Goal: Task Accomplishment & Management: Use online tool/utility

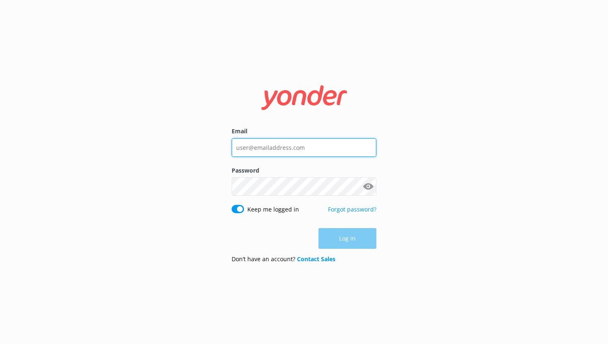
click at [259, 143] on input "Email" at bounding box center [304, 147] width 145 height 19
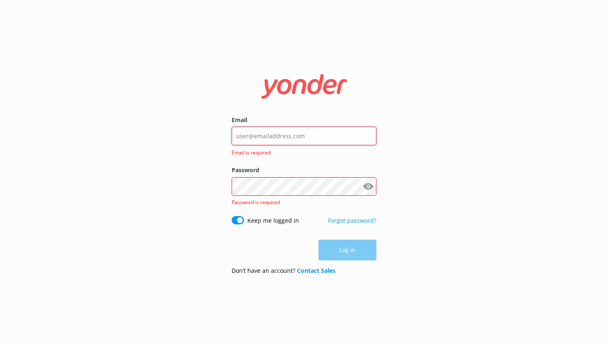
type input "[EMAIL_ADDRESS][DOMAIN_NAME]"
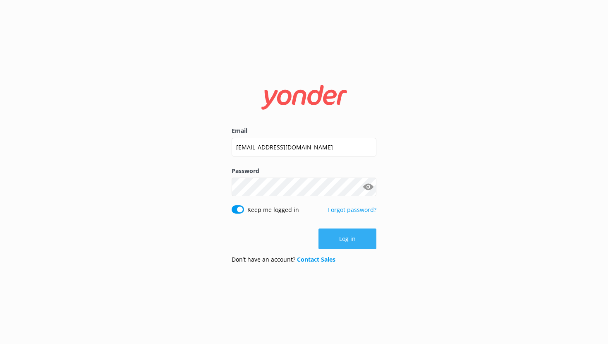
click at [331, 236] on button "Log in" at bounding box center [348, 238] width 58 height 21
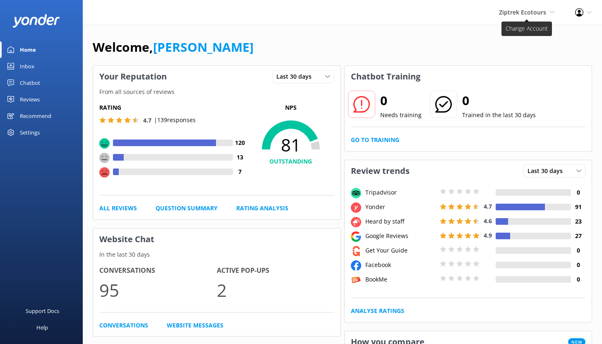
click at [529, 9] on span "Ziptrek Ecotours" at bounding box center [522, 12] width 47 height 8
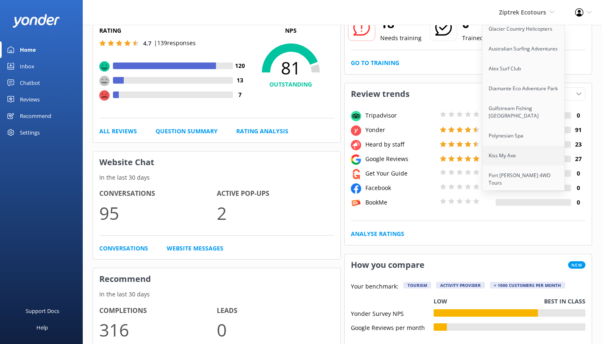
scroll to position [151, 0]
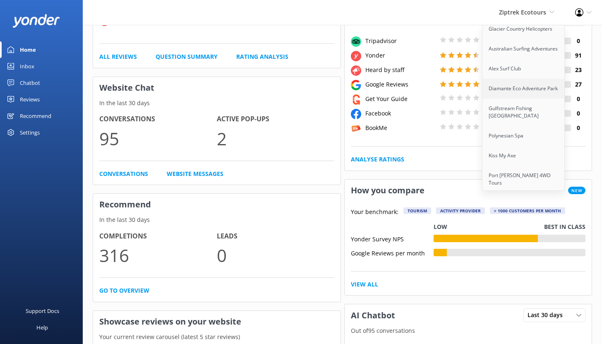
click at [507, 79] on link "Diamante Eco Adventure Park" at bounding box center [524, 89] width 83 height 20
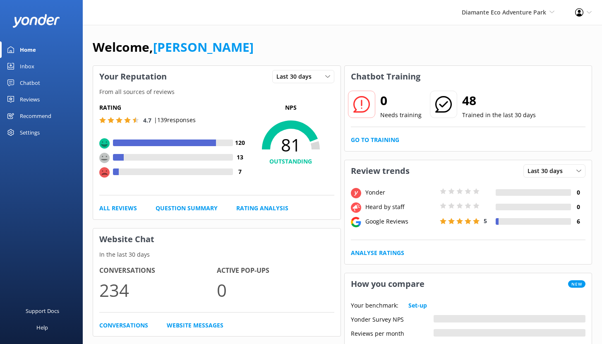
click at [27, 83] on div "Chatbot" at bounding box center [30, 82] width 20 height 17
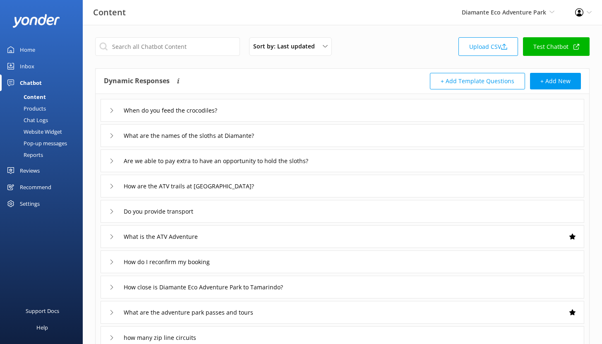
click at [29, 156] on div "Reports" at bounding box center [24, 155] width 38 height 12
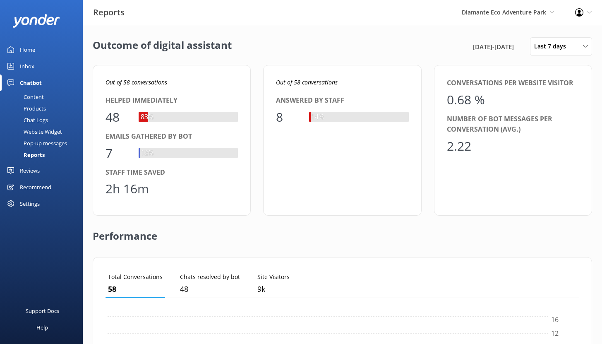
scroll to position [77, 468]
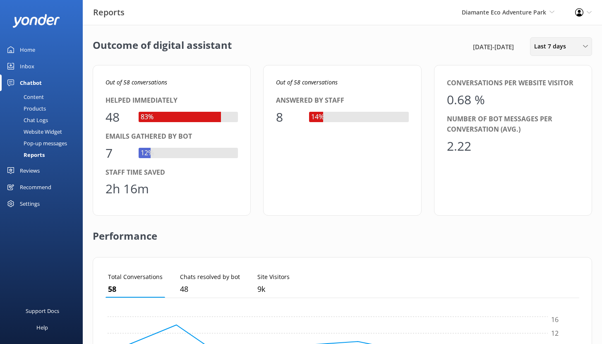
click at [551, 48] on span "Last 7 days" at bounding box center [552, 46] width 37 height 9
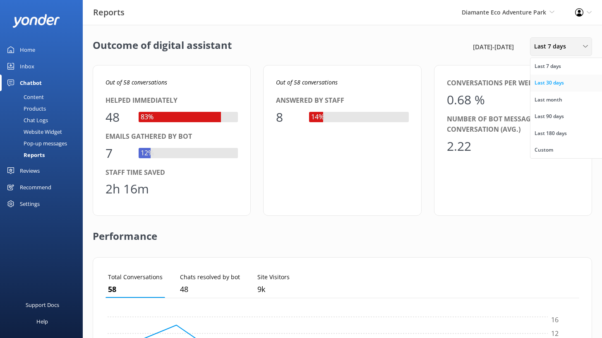
click at [555, 79] on div "Last 30 days" at bounding box center [549, 83] width 29 height 8
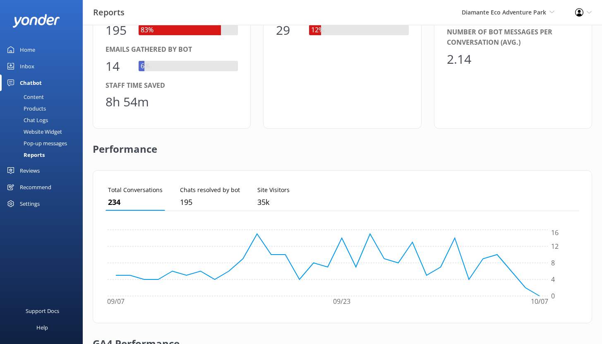
scroll to position [233, 0]
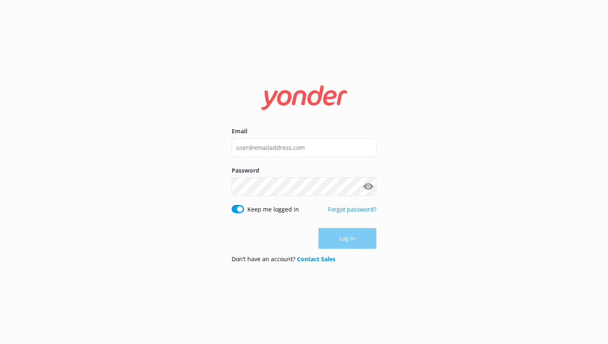
click at [282, 150] on input "Email" at bounding box center [304, 147] width 145 height 19
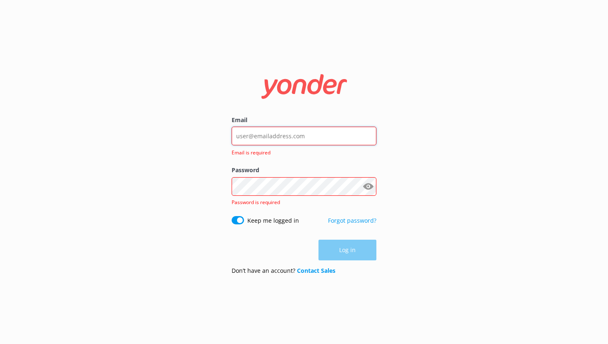
type input "noah@yonderhq.com"
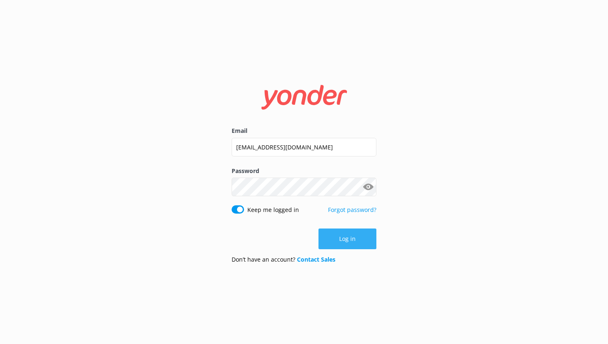
click at [340, 243] on button "Log in" at bounding box center [348, 238] width 58 height 21
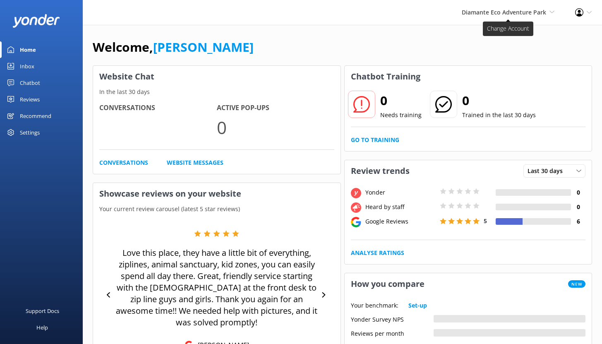
click at [540, 14] on span "Diamante Eco Adventure Park" at bounding box center [504, 12] width 84 height 8
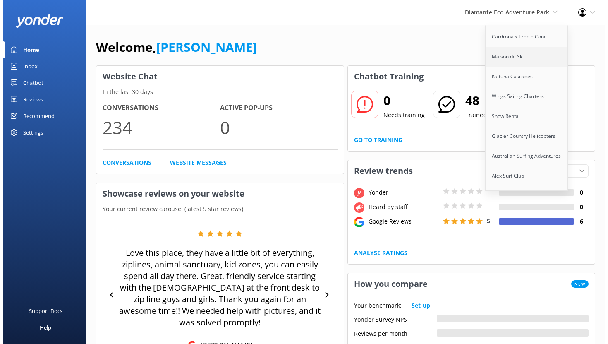
scroll to position [273, 0]
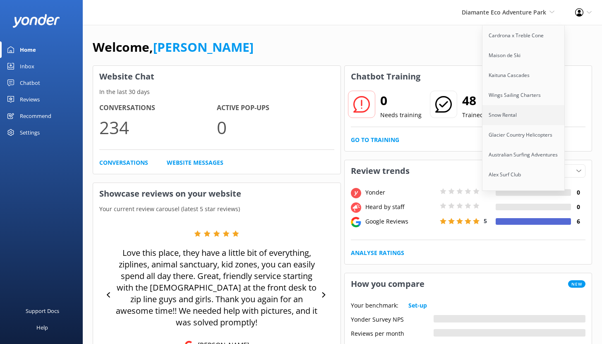
click at [517, 107] on link "Snow Rental" at bounding box center [524, 115] width 83 height 20
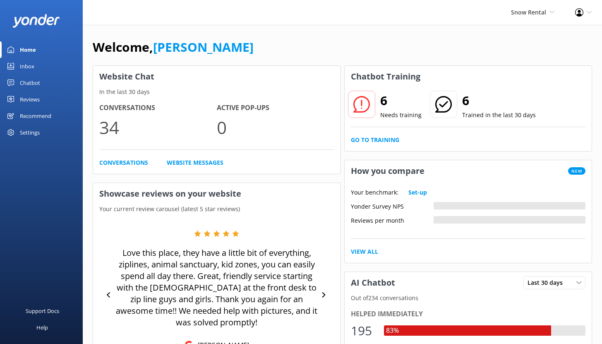
click at [30, 79] on div "Chatbot" at bounding box center [30, 82] width 20 height 17
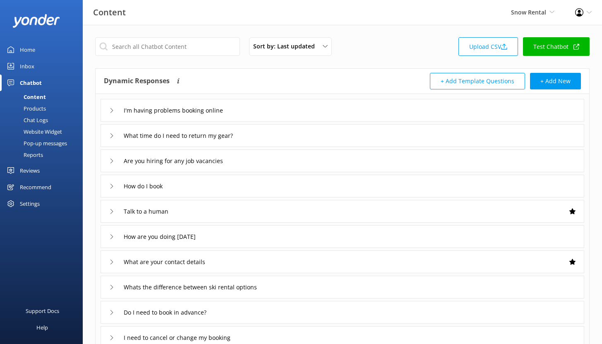
click at [41, 148] on div "Pop-up messages" at bounding box center [36, 143] width 62 height 12
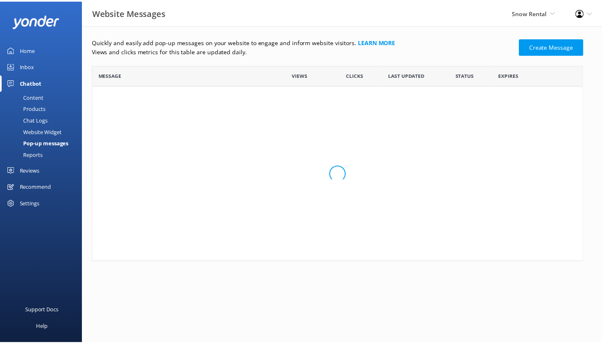
scroll to position [191, 490]
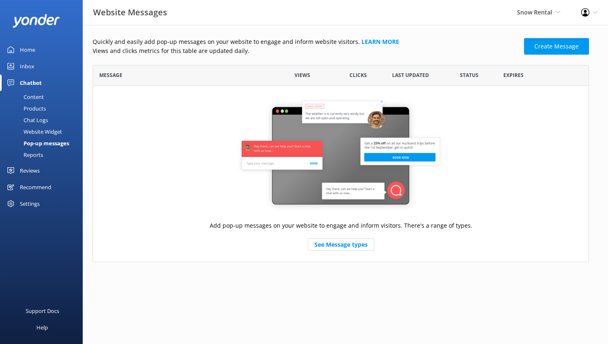
click at [39, 151] on div "Reports" at bounding box center [24, 155] width 38 height 12
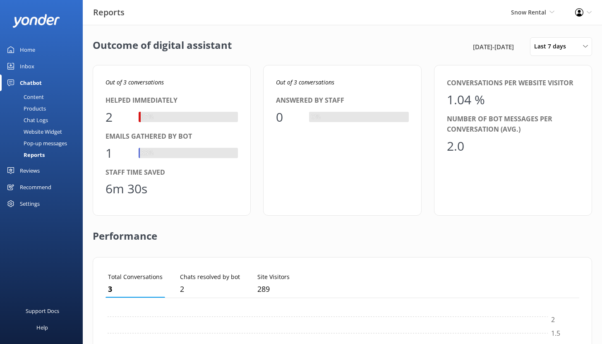
scroll to position [77, 468]
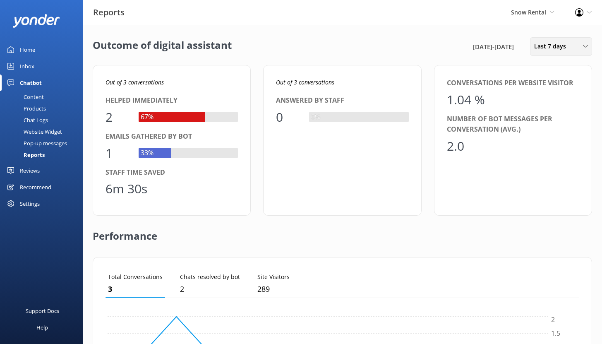
click at [565, 50] on span "Last 7 days" at bounding box center [552, 46] width 37 height 9
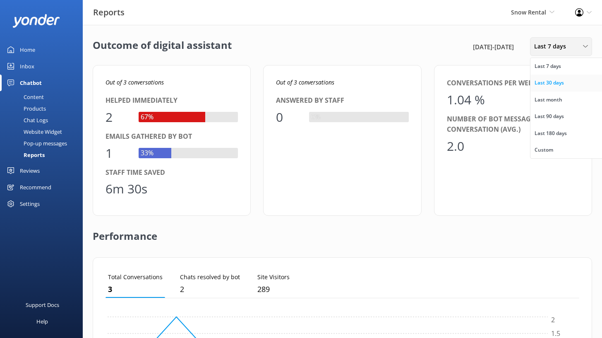
click at [552, 82] on div "Last 30 days" at bounding box center [549, 83] width 29 height 8
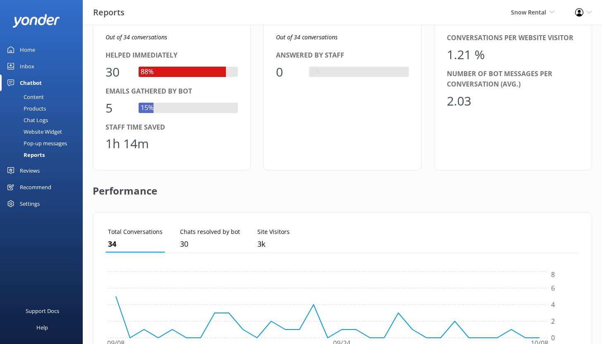
scroll to position [0, 0]
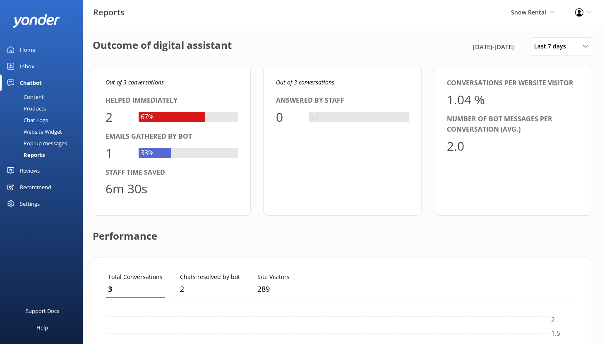
scroll to position [7, 7]
